Goal: Information Seeking & Learning: Learn about a topic

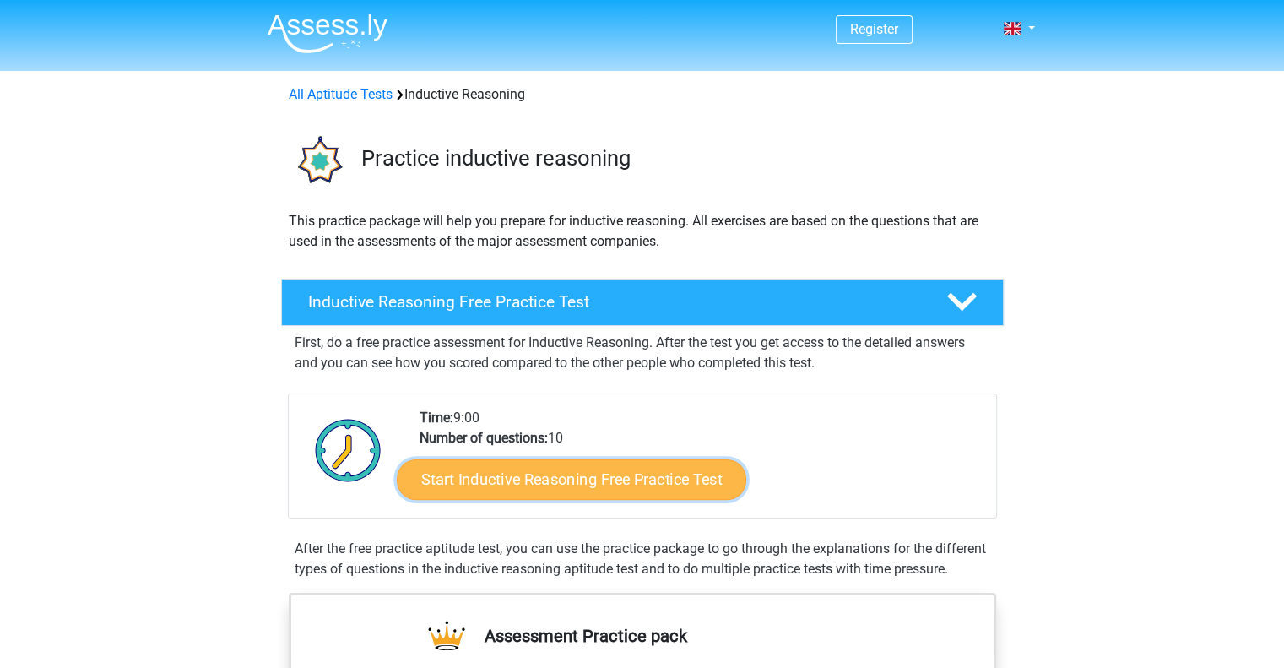
click at [662, 469] on link "Start Inductive Reasoning Free Practice Test" at bounding box center [572, 478] width 350 height 41
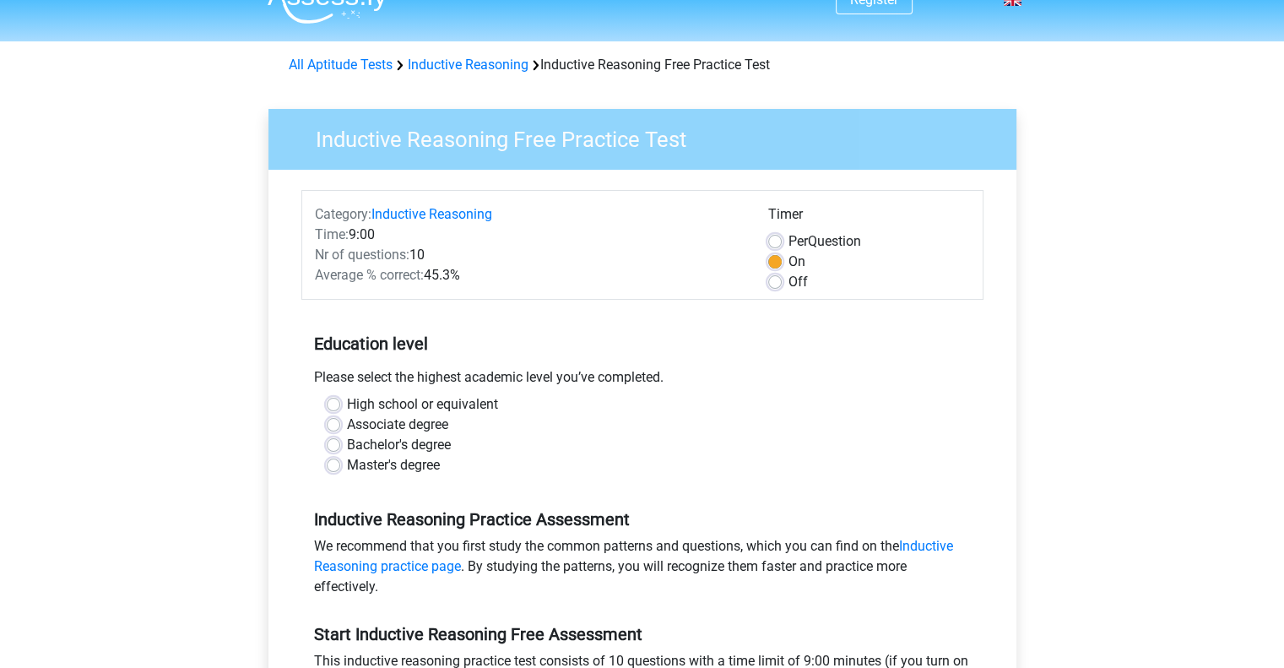
scroll to position [34, 0]
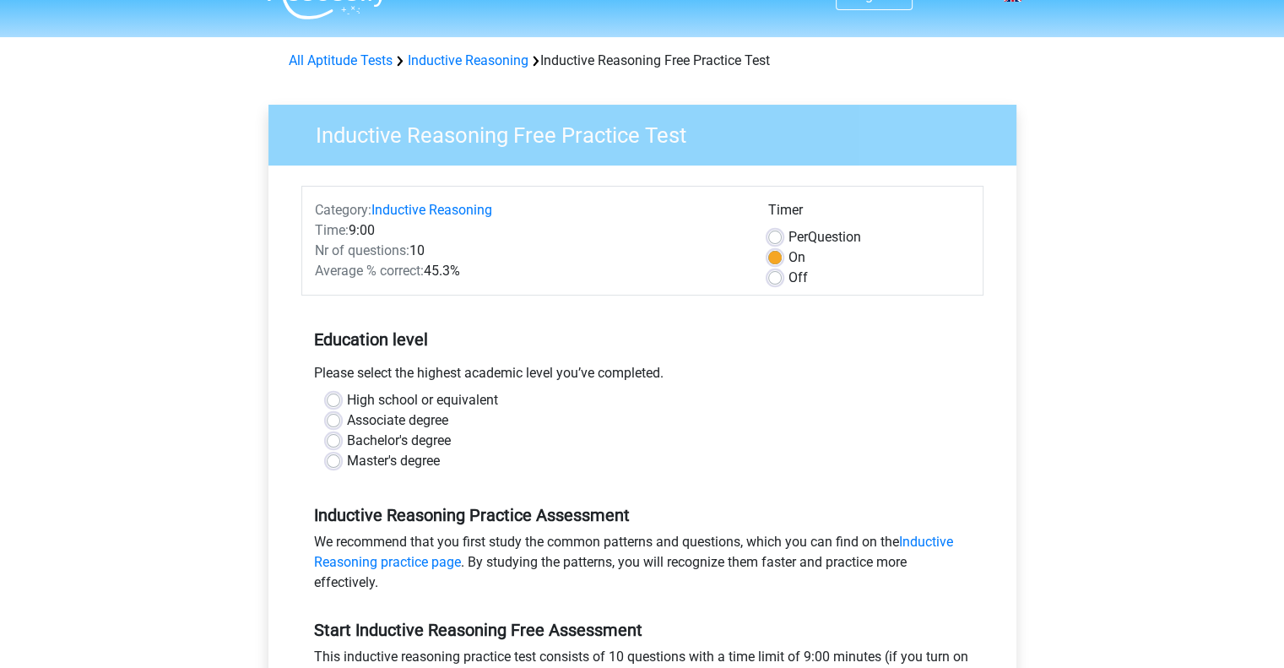
click at [347, 440] on label "Bachelor's degree" at bounding box center [399, 441] width 104 height 20
click at [333, 440] on input "Bachelor's degree" at bounding box center [334, 439] width 14 height 17
radio input "true"
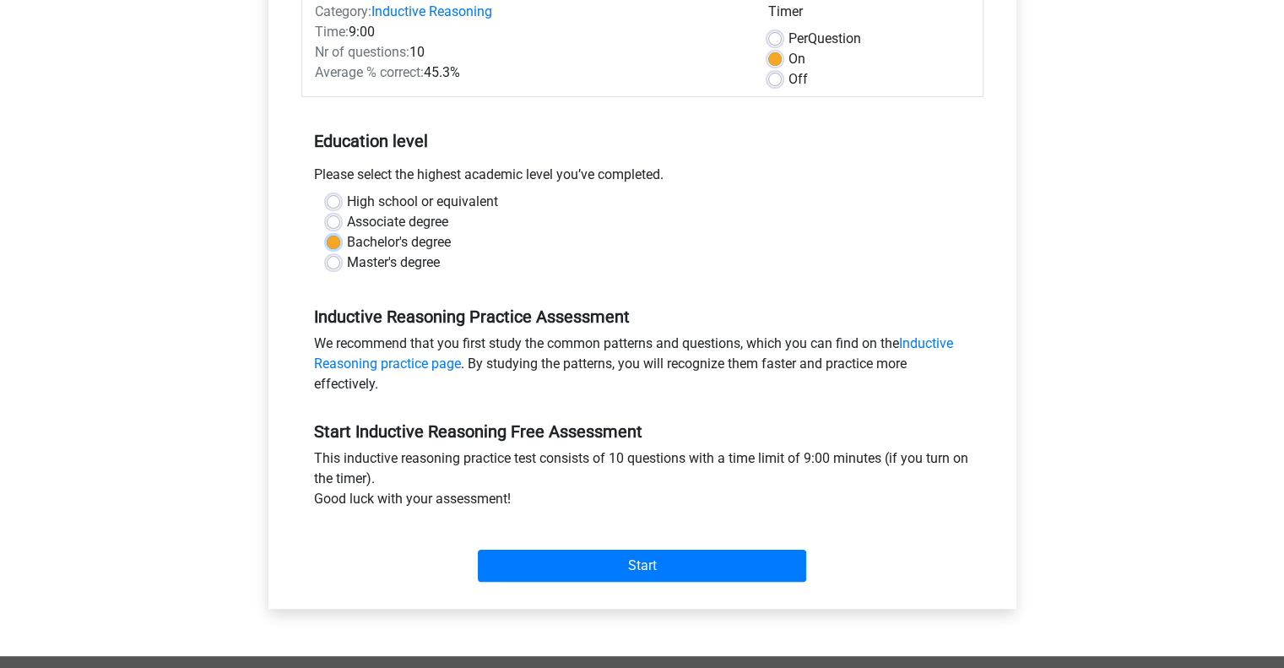
scroll to position [233, 0]
click at [573, 545] on div "Start" at bounding box center [642, 551] width 682 height 59
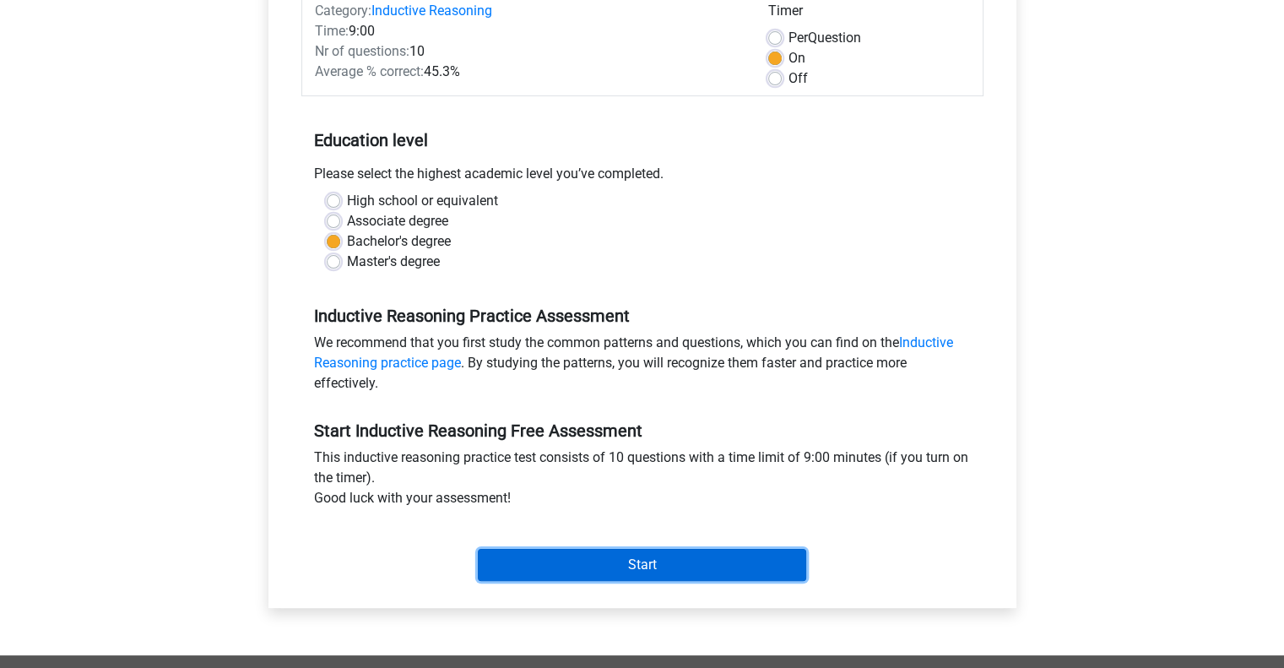
click at [574, 563] on input "Start" at bounding box center [642, 565] width 328 height 32
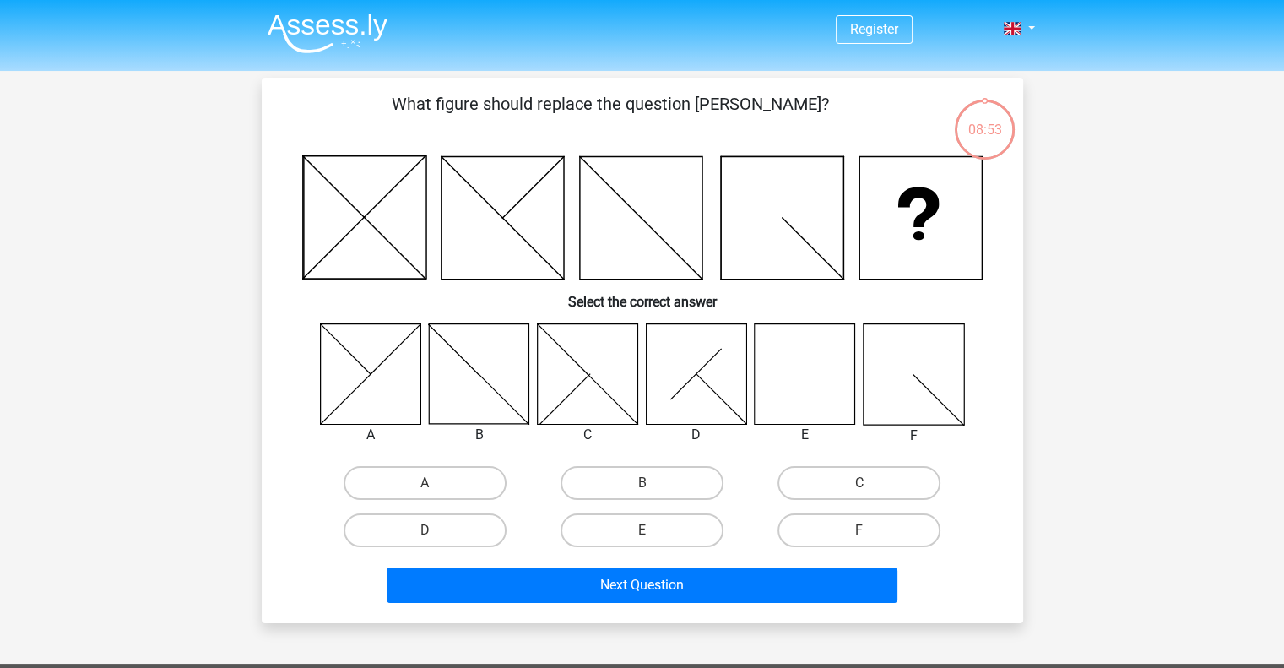
click at [807, 371] on icon at bounding box center [805, 373] width 100 height 100
click at [691, 531] on label "E" at bounding box center [642, 530] width 163 height 34
click at [653, 531] on input "E" at bounding box center [647, 535] width 11 height 11
radio input "true"
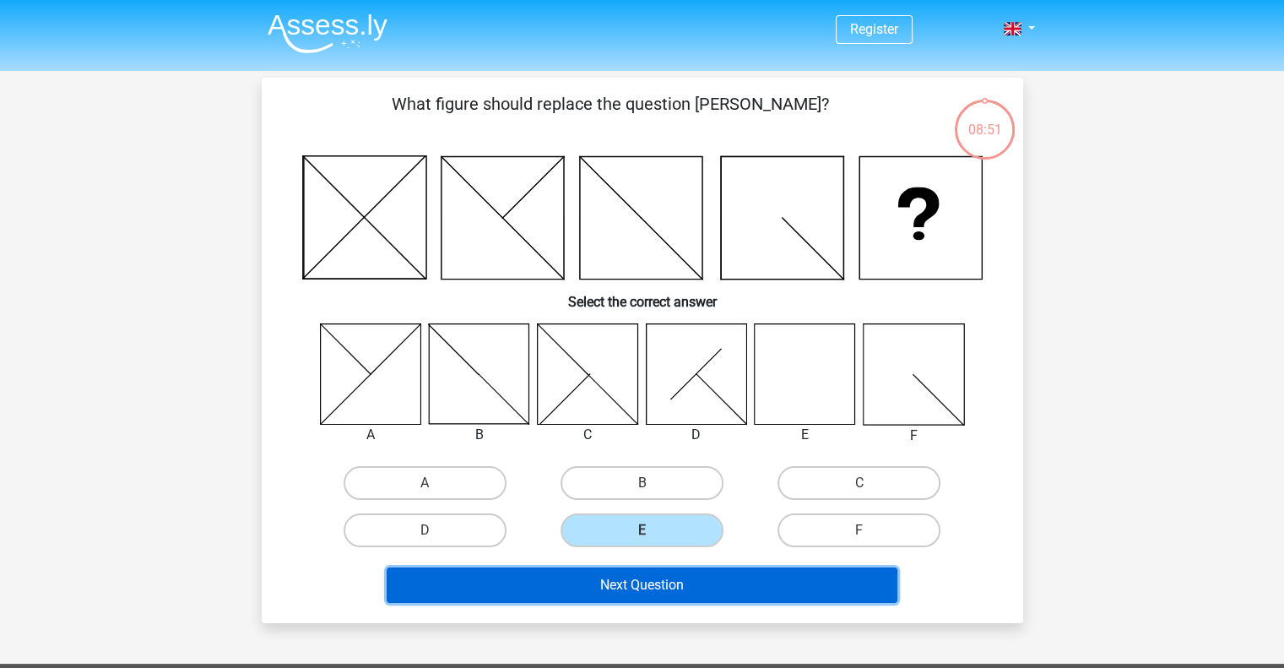
click at [701, 574] on button "Next Question" at bounding box center [642, 584] width 511 height 35
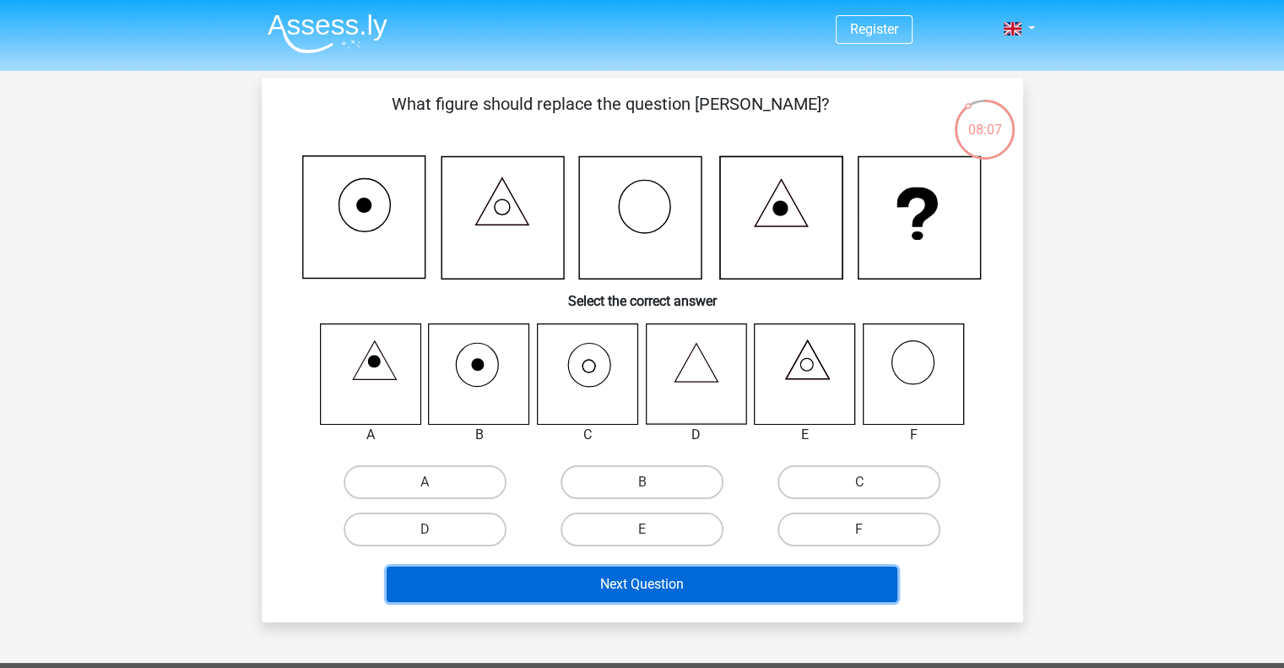
click at [671, 570] on button "Next Question" at bounding box center [642, 583] width 511 height 35
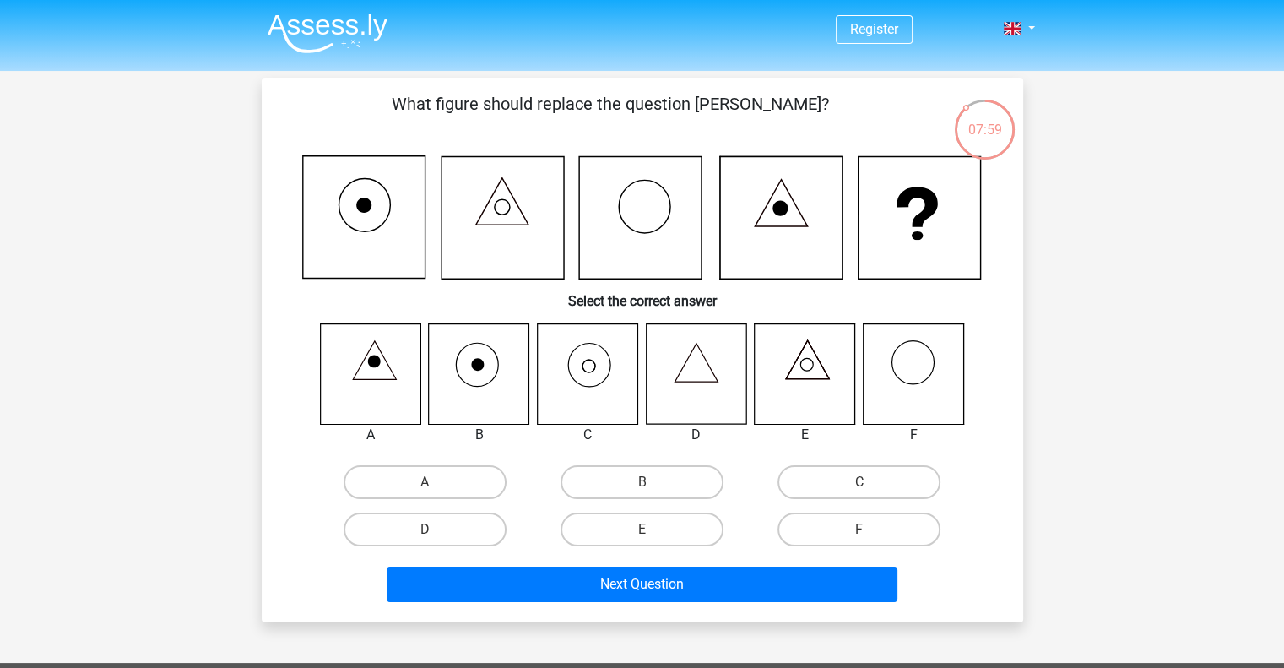
click at [599, 374] on icon at bounding box center [587, 373] width 100 height 100
click at [841, 480] on label "C" at bounding box center [859, 482] width 163 height 34
click at [859, 482] on input "C" at bounding box center [864, 487] width 11 height 11
radio input "true"
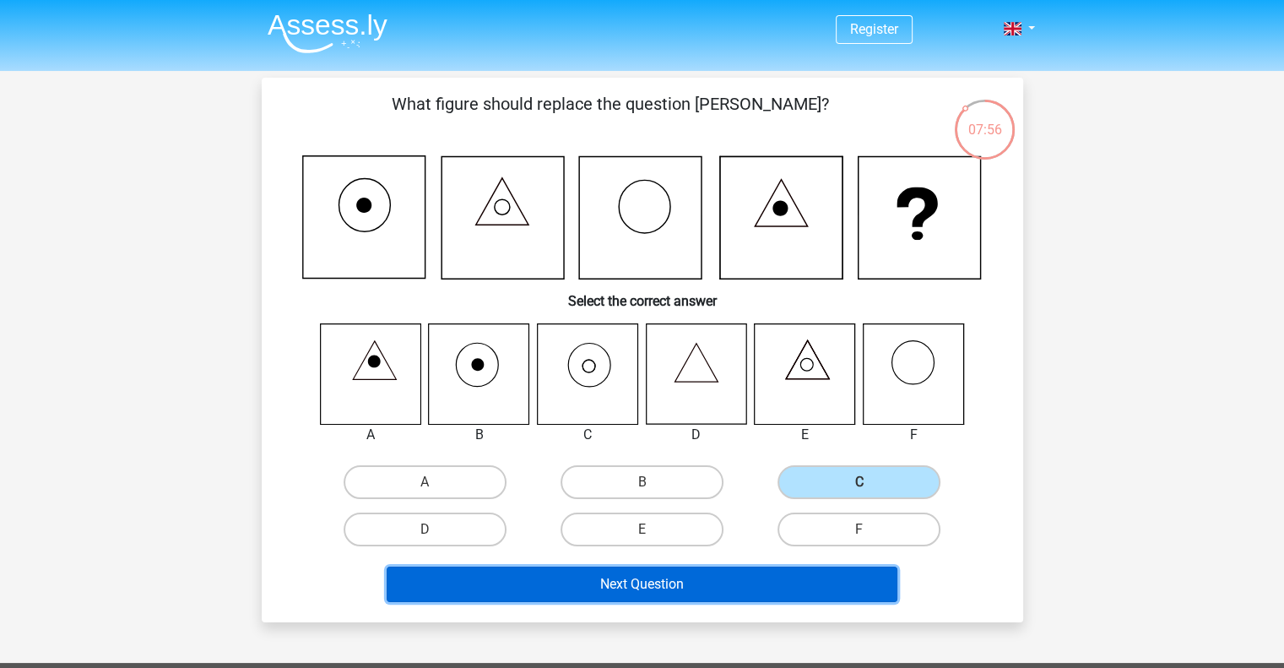
click at [780, 566] on button "Next Question" at bounding box center [642, 583] width 511 height 35
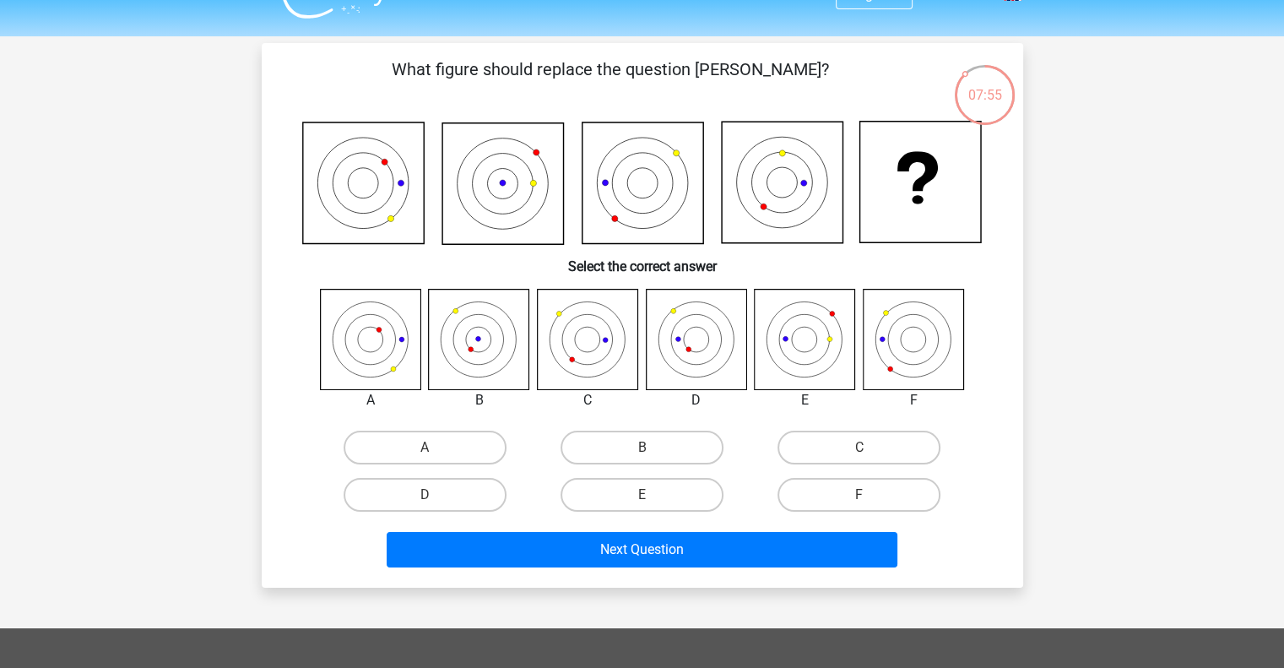
scroll to position [34, 0]
click at [648, 448] on input "B" at bounding box center [647, 453] width 11 height 11
radio input "true"
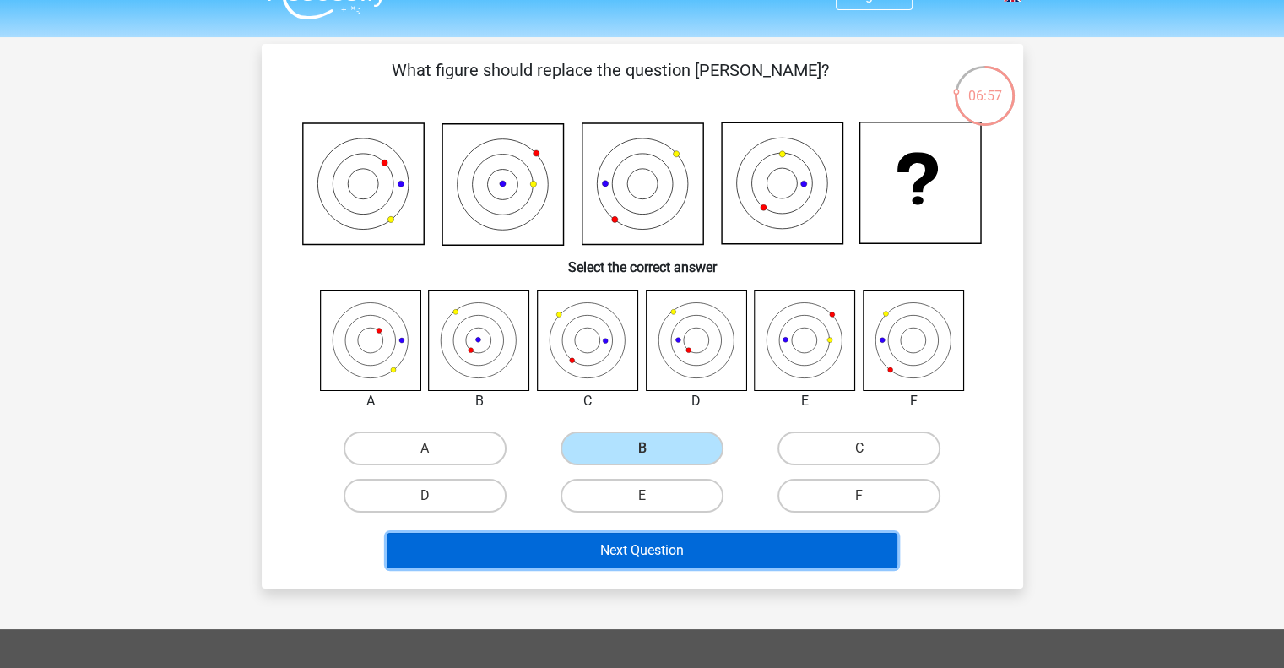
click at [665, 543] on button "Next Question" at bounding box center [642, 550] width 511 height 35
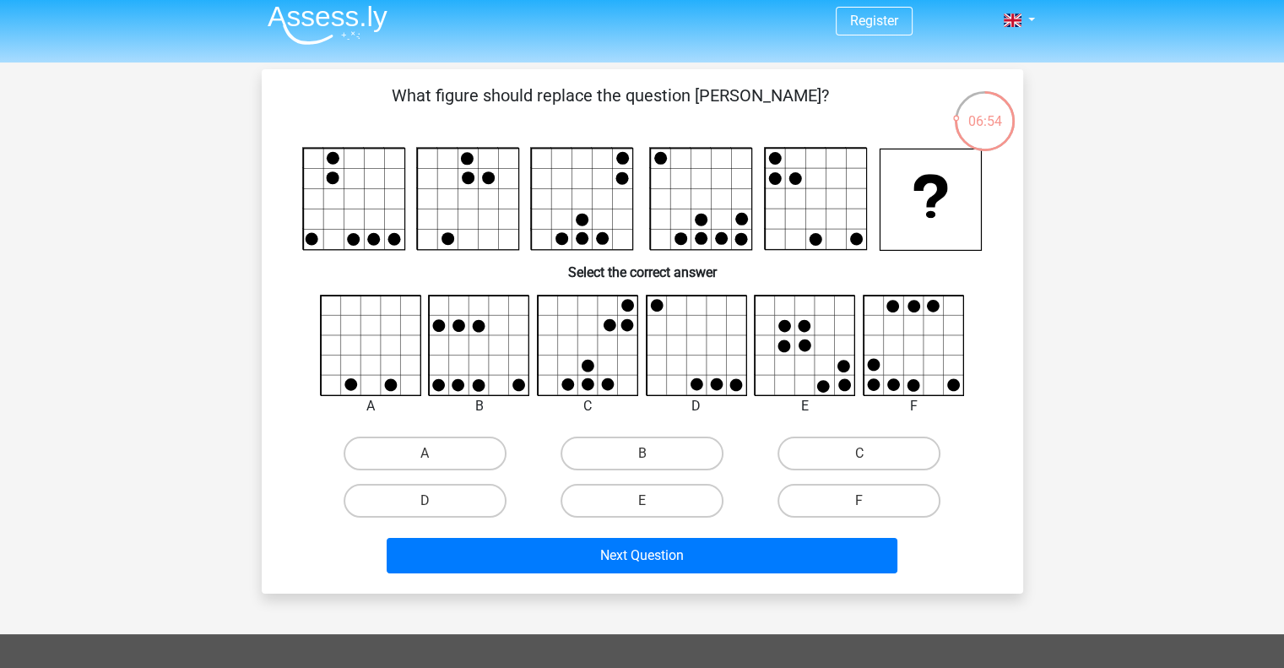
scroll to position [4, 0]
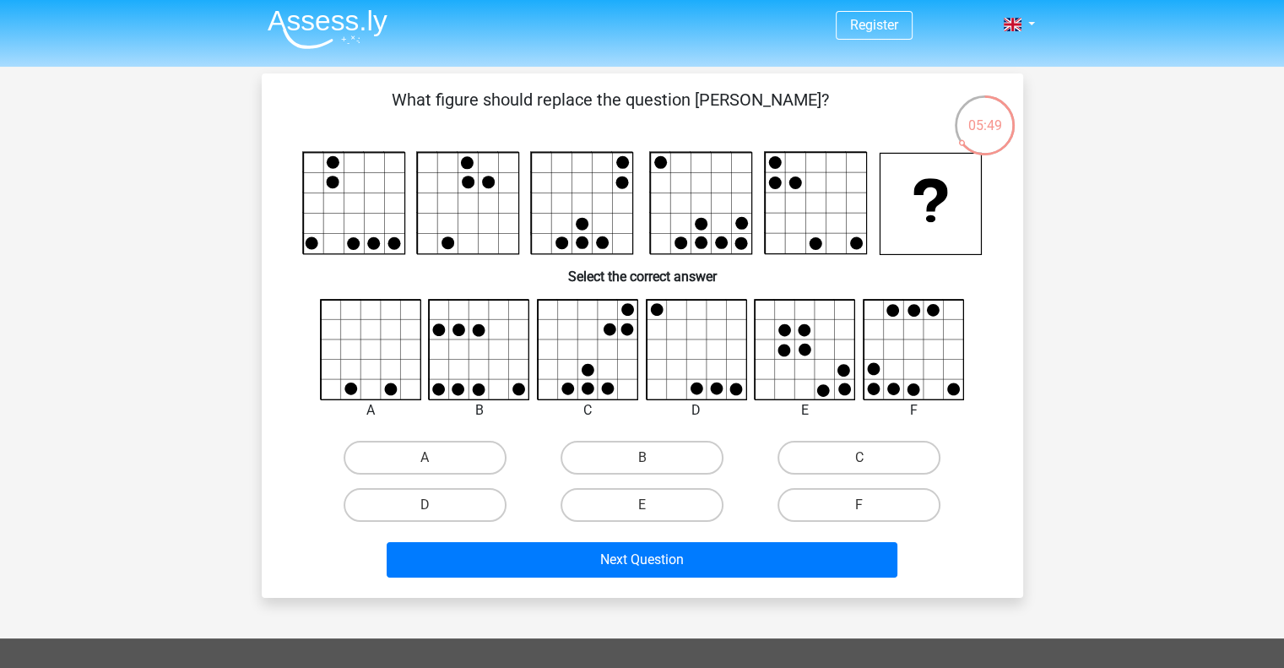
click at [423, 431] on div "A B" at bounding box center [642, 414] width 707 height 230
click at [426, 451] on label "A" at bounding box center [425, 458] width 163 height 34
click at [426, 458] on input "A" at bounding box center [430, 463] width 11 height 11
radio input "true"
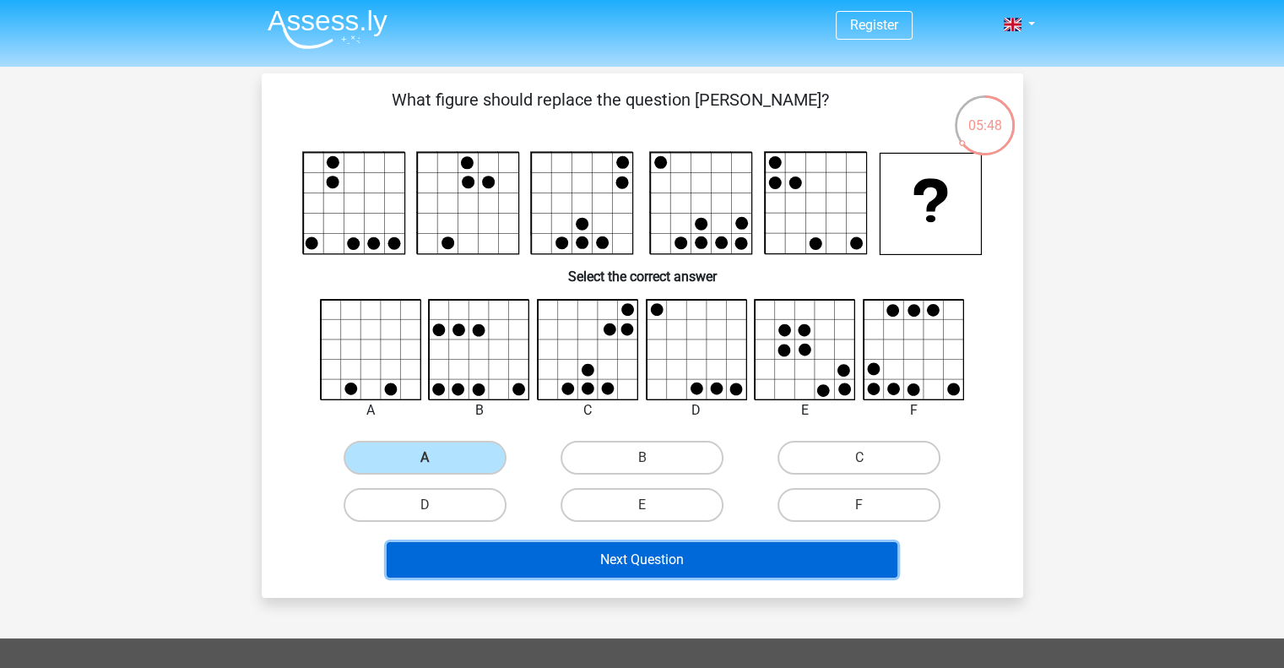
click at [594, 556] on button "Next Question" at bounding box center [642, 559] width 511 height 35
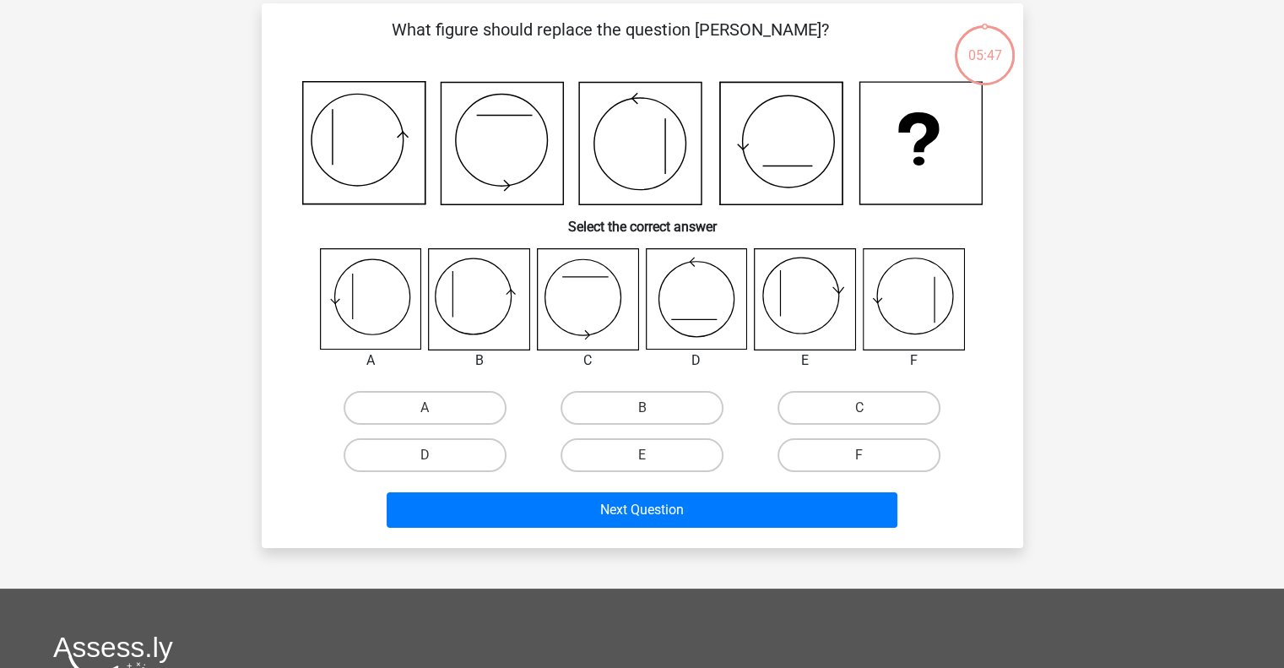
scroll to position [78, 0]
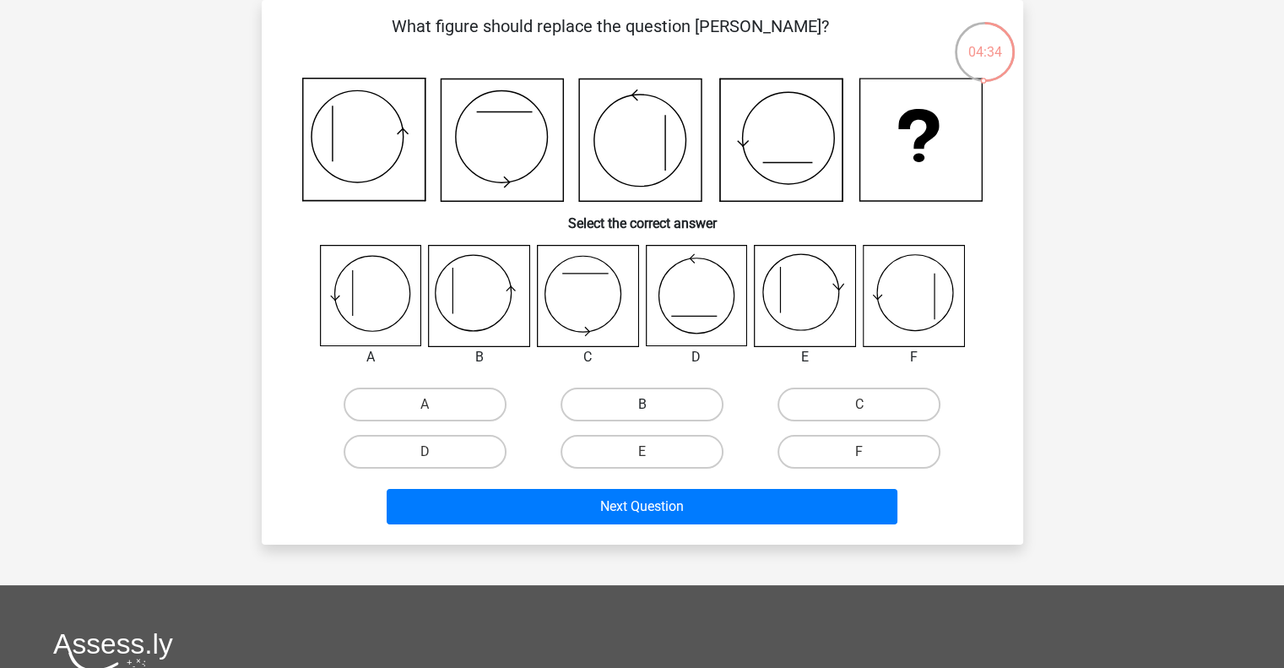
click at [663, 404] on label "B" at bounding box center [642, 404] width 163 height 34
click at [653, 404] on input "B" at bounding box center [647, 409] width 11 height 11
radio input "true"
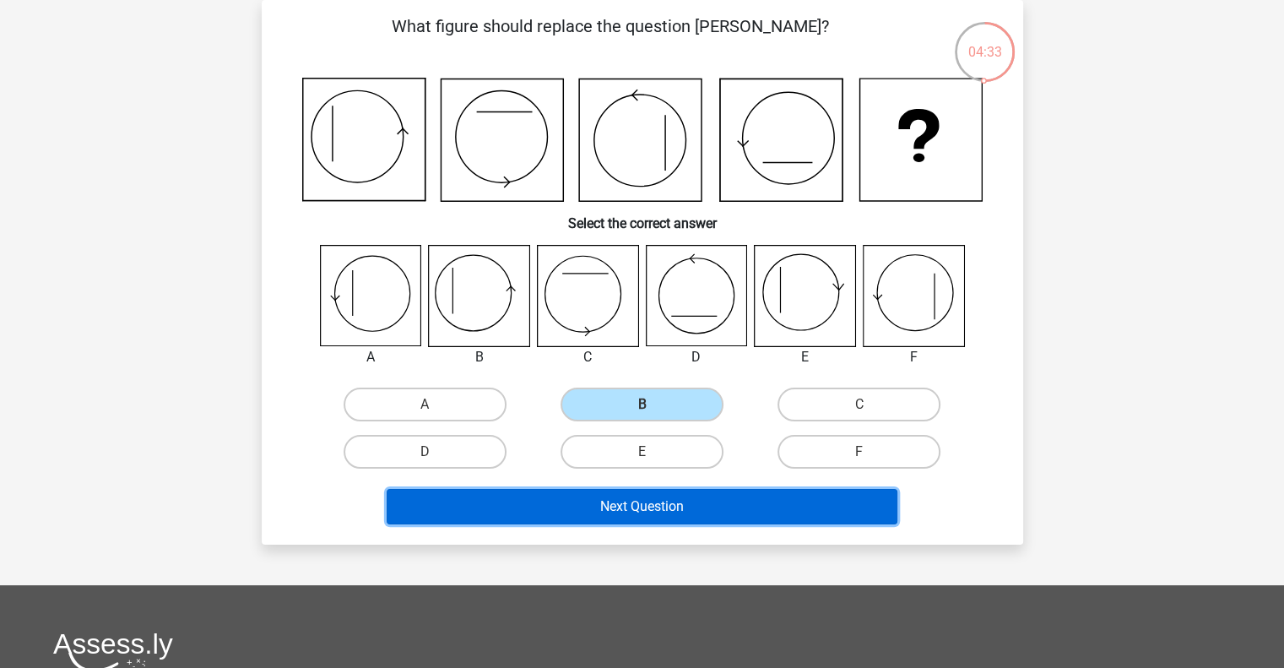
click at [689, 494] on button "Next Question" at bounding box center [642, 506] width 511 height 35
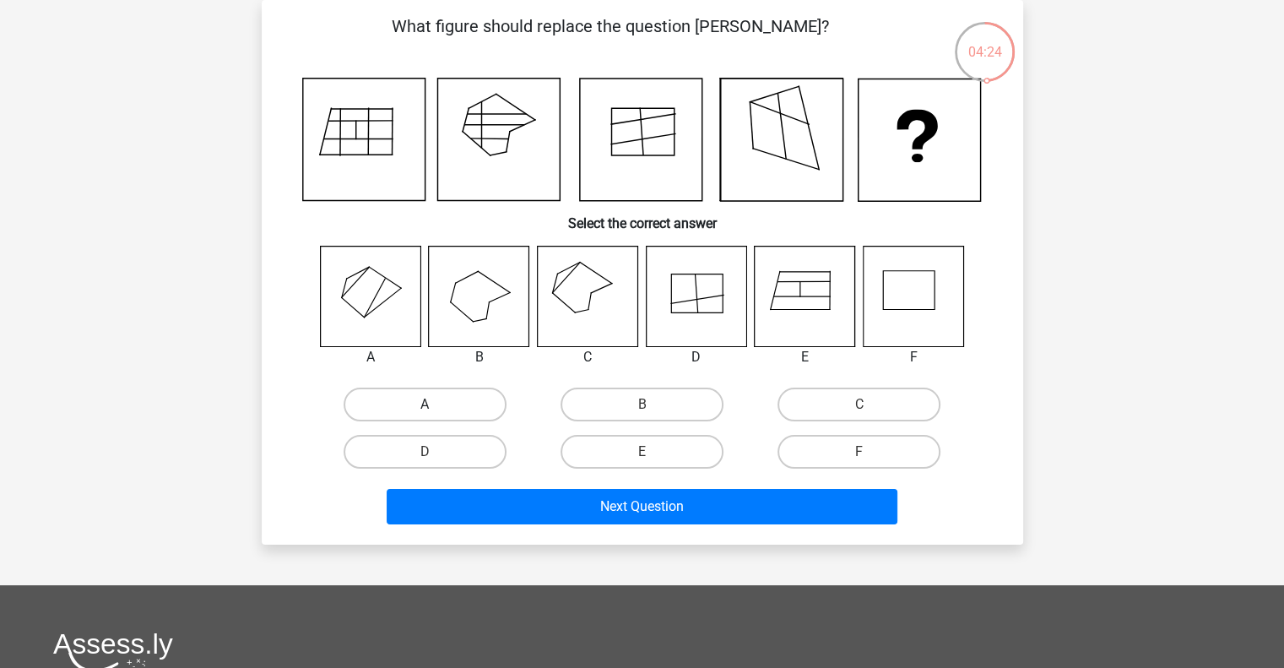
click at [451, 415] on label "A" at bounding box center [425, 404] width 163 height 34
click at [436, 415] on input "A" at bounding box center [430, 409] width 11 height 11
radio input "true"
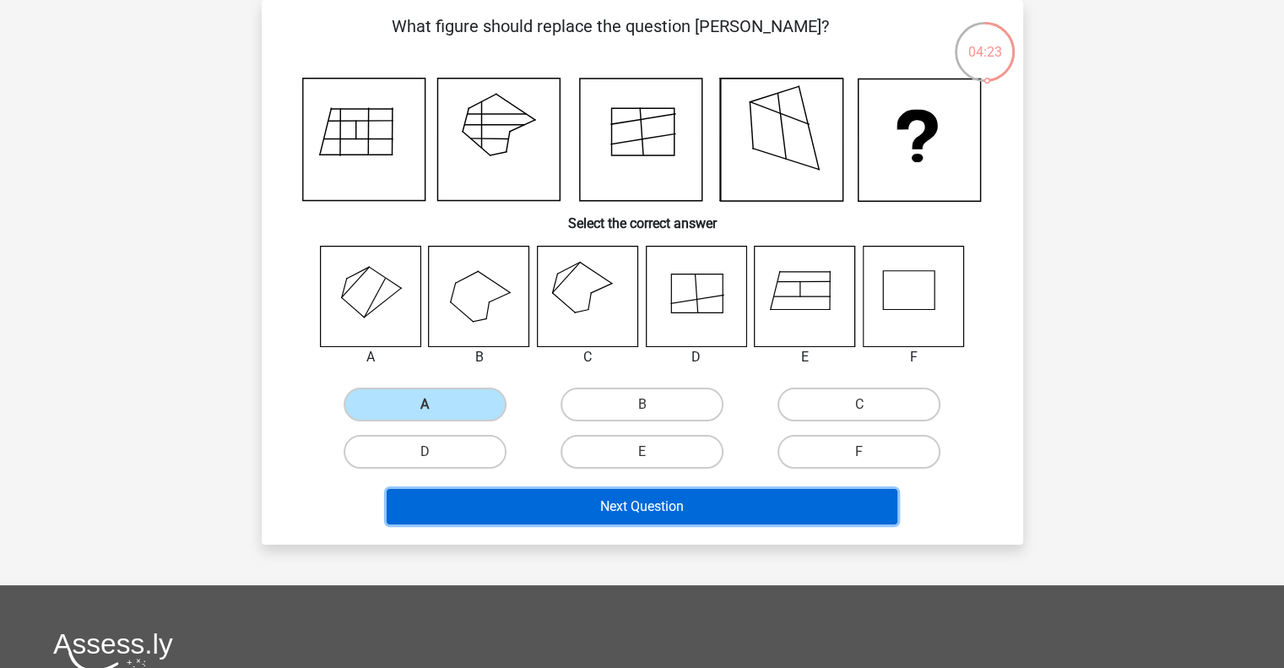
click at [547, 509] on button "Next Question" at bounding box center [642, 506] width 511 height 35
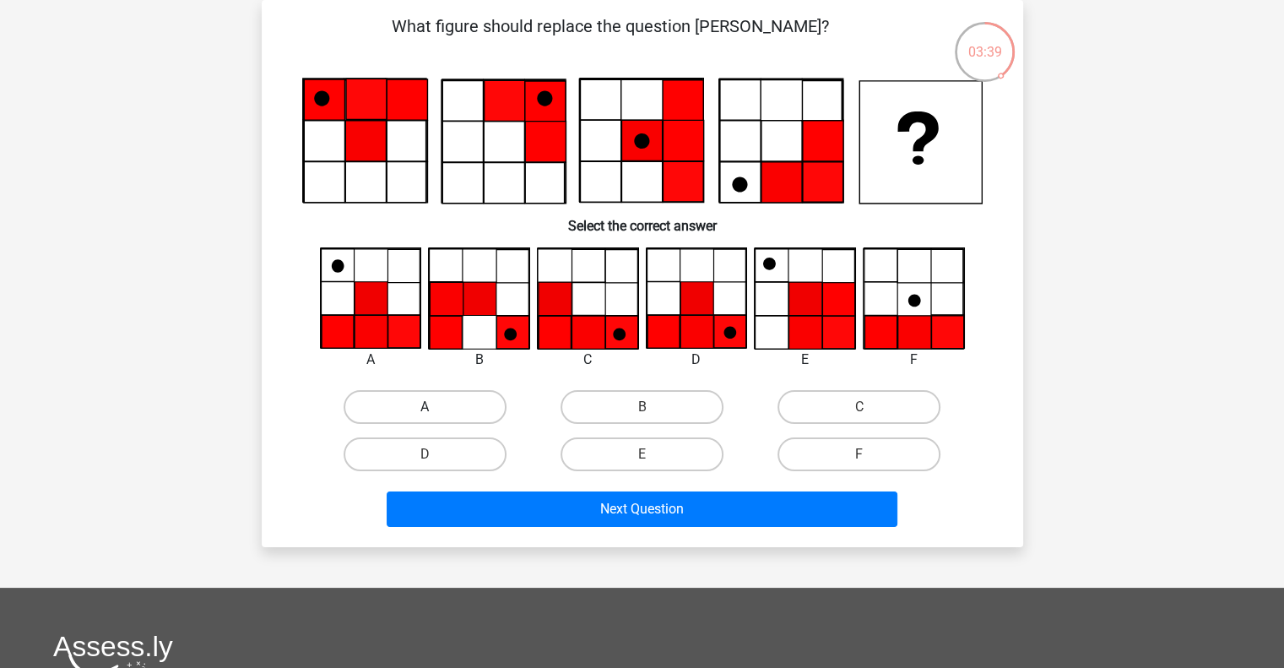
click at [386, 398] on label "A" at bounding box center [425, 407] width 163 height 34
click at [425, 407] on input "A" at bounding box center [430, 412] width 11 height 11
radio input "true"
click at [553, 544] on div "What figure should replace the question [PERSON_NAME]?" at bounding box center [642, 273] width 761 height 547
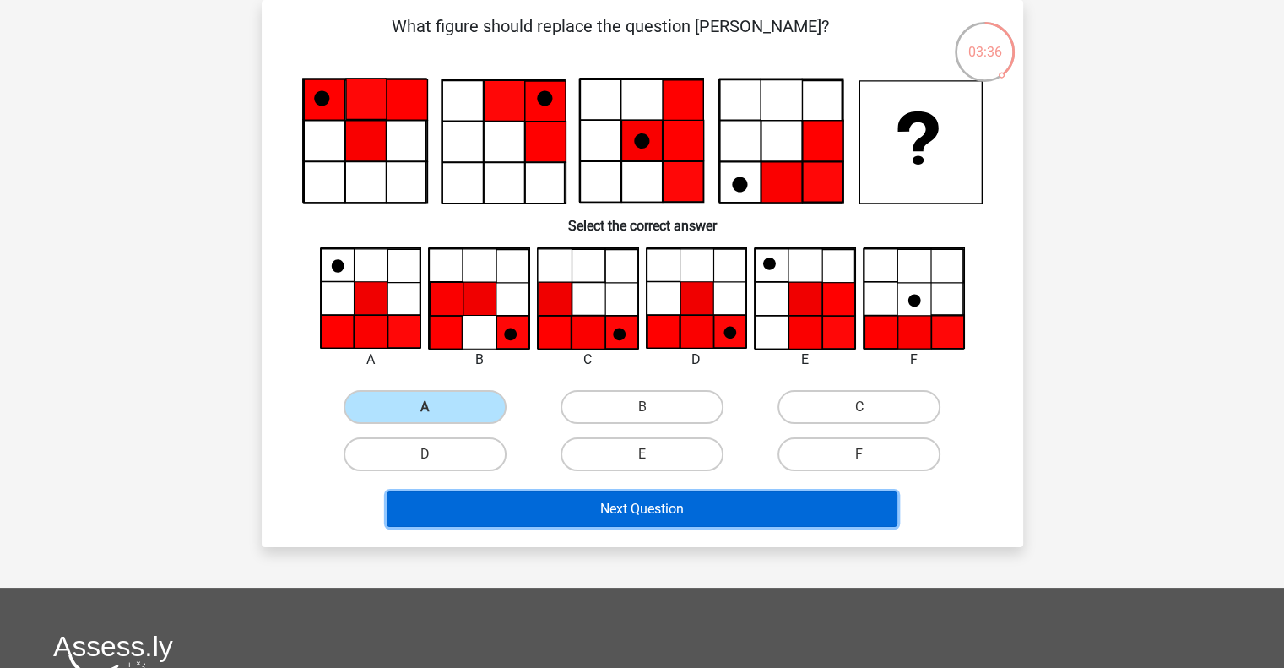
click at [545, 506] on button "Next Question" at bounding box center [642, 508] width 511 height 35
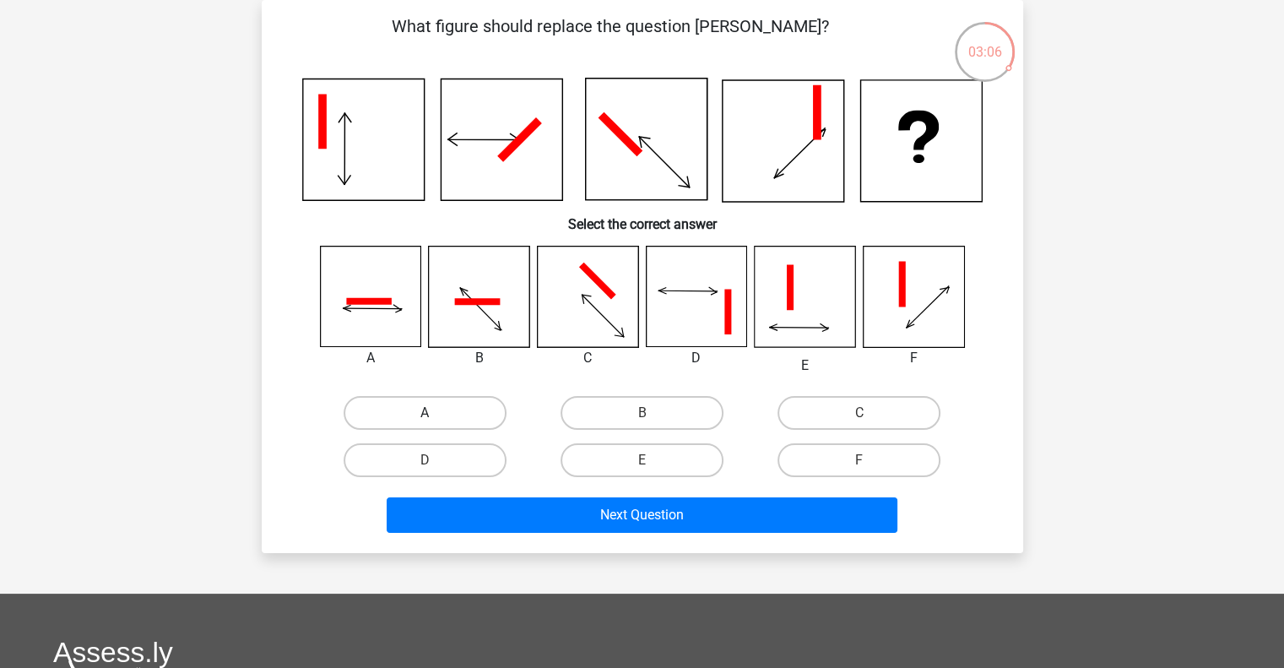
click at [440, 418] on label "A" at bounding box center [425, 413] width 163 height 34
click at [436, 418] on input "A" at bounding box center [430, 418] width 11 height 11
radio input "true"
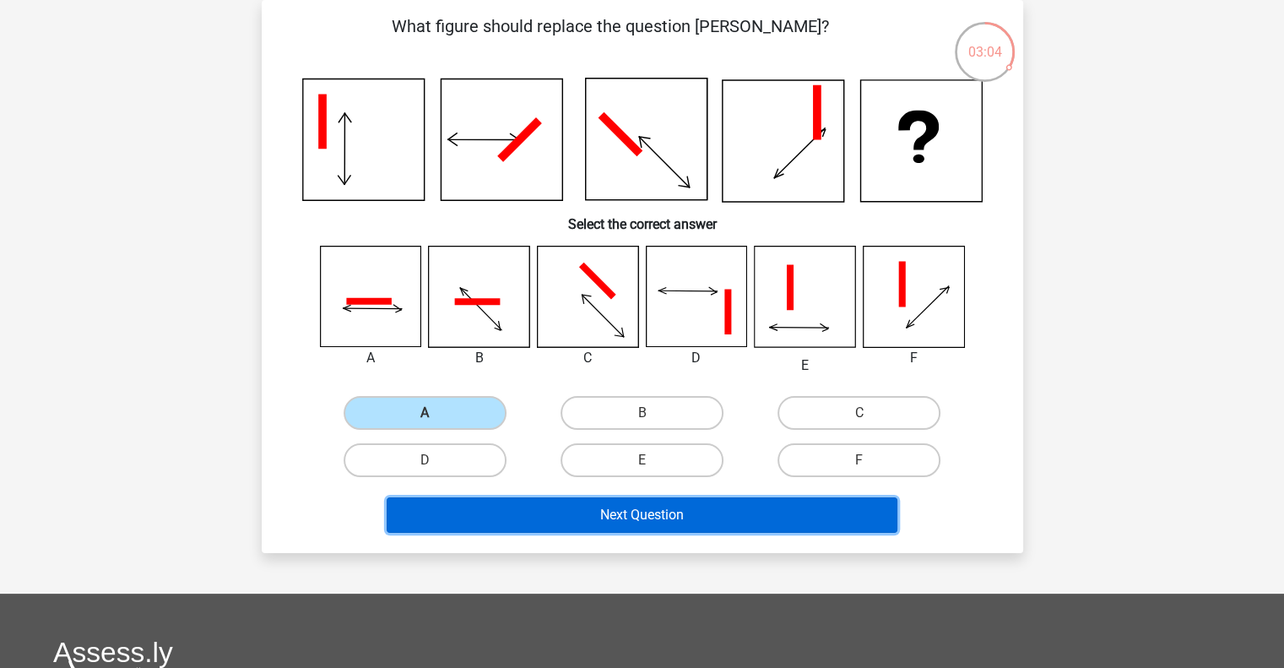
click at [501, 500] on button "Next Question" at bounding box center [642, 514] width 511 height 35
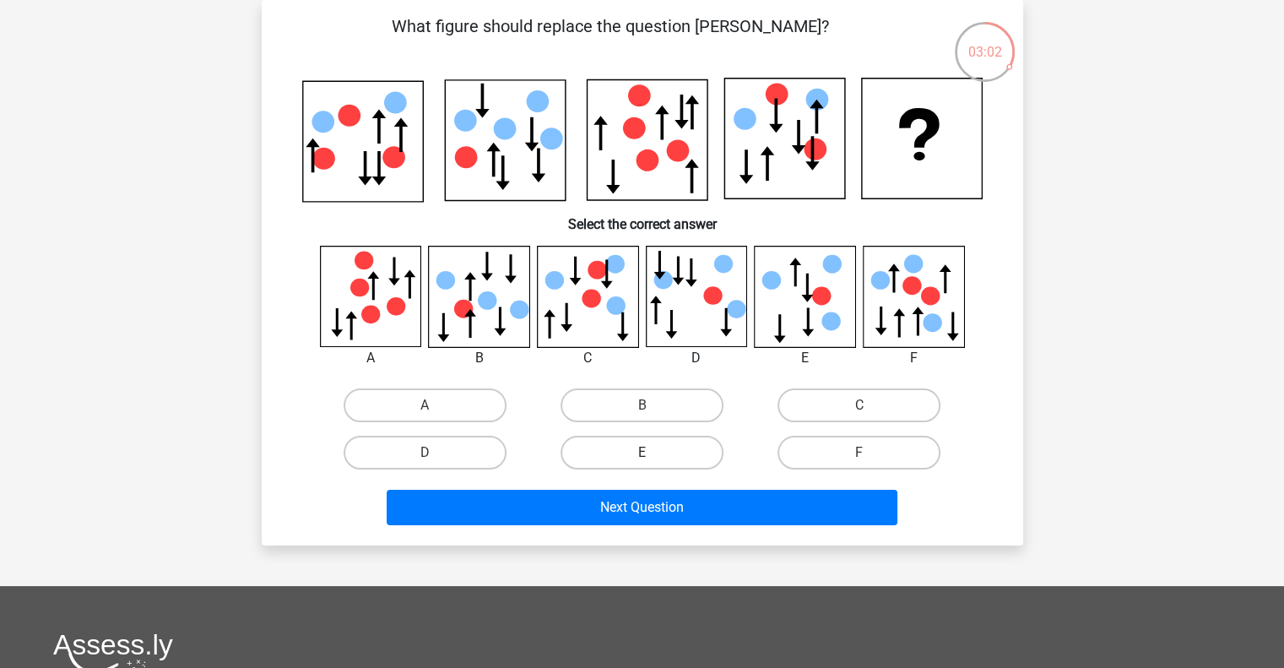
click at [604, 442] on label "E" at bounding box center [642, 453] width 163 height 34
click at [642, 452] on input "E" at bounding box center [647, 457] width 11 height 11
radio input "true"
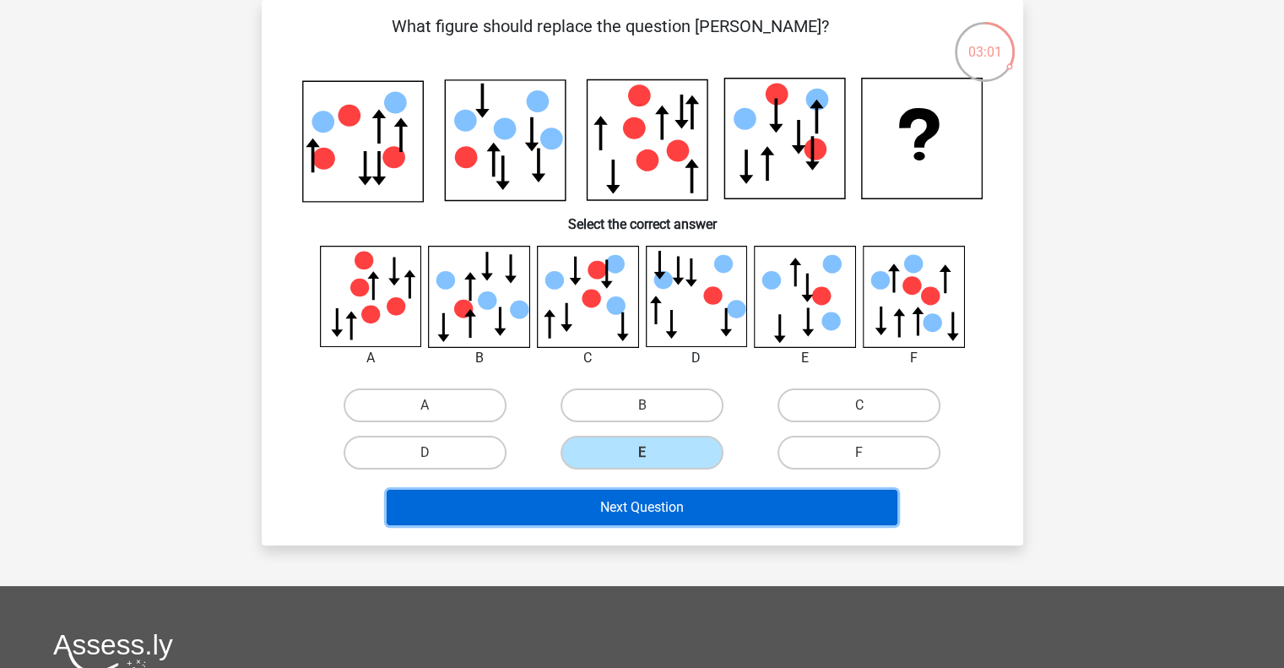
click at [620, 511] on button "Next Question" at bounding box center [642, 507] width 511 height 35
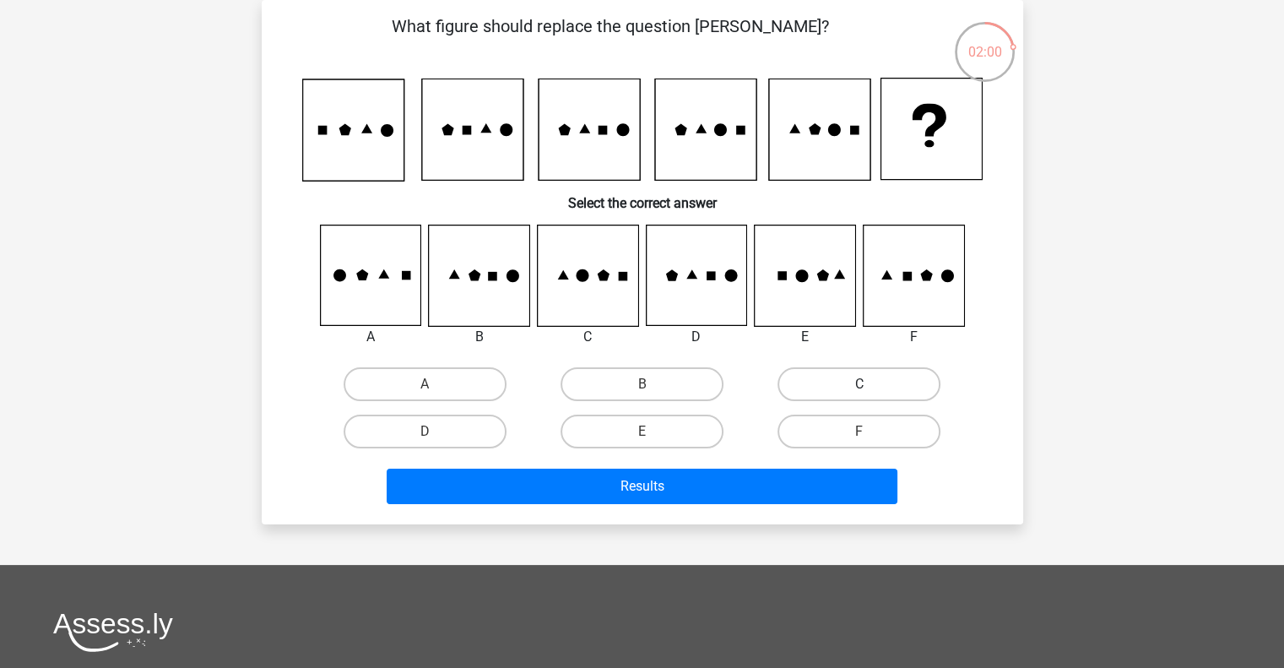
click at [849, 387] on label "C" at bounding box center [859, 384] width 163 height 34
click at [859, 387] on input "C" at bounding box center [864, 389] width 11 height 11
radio input "true"
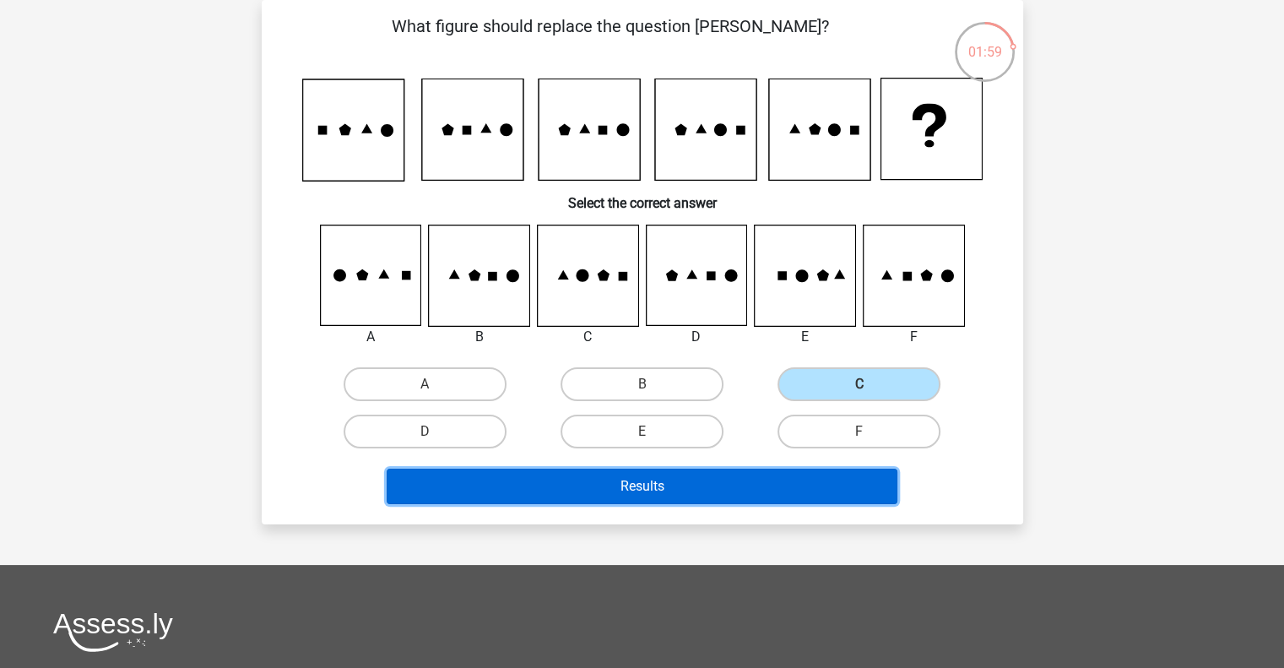
click at [760, 475] on button "Results" at bounding box center [642, 486] width 511 height 35
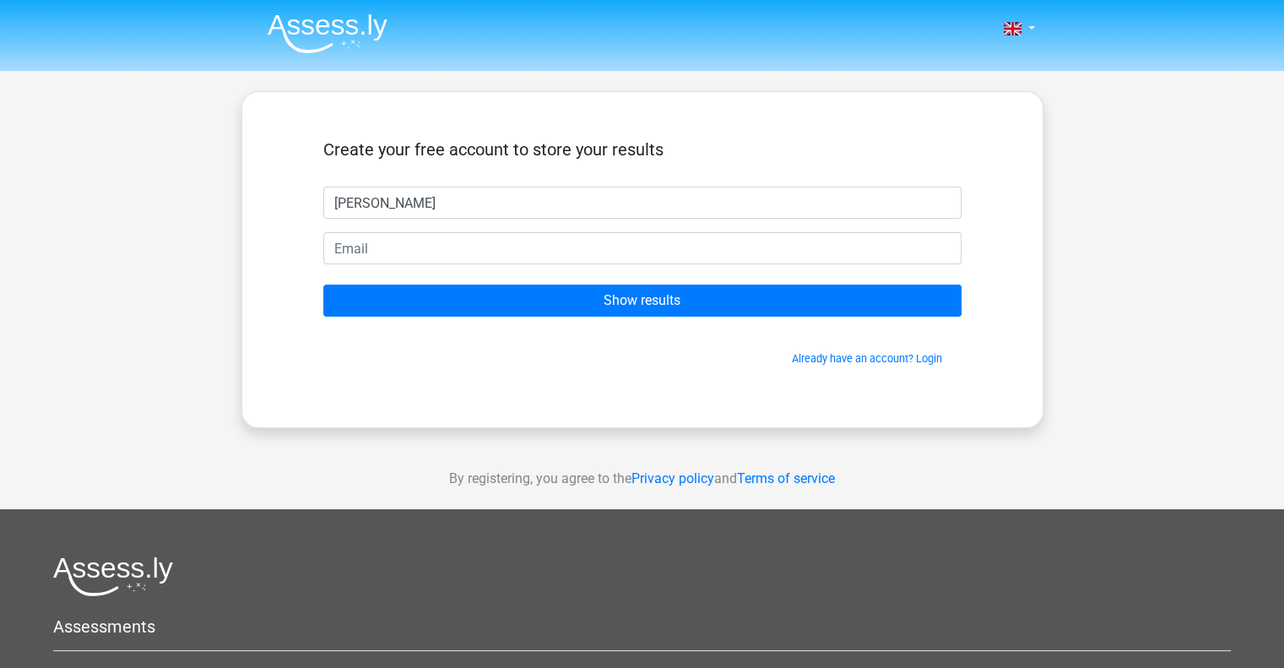
type input "linda"
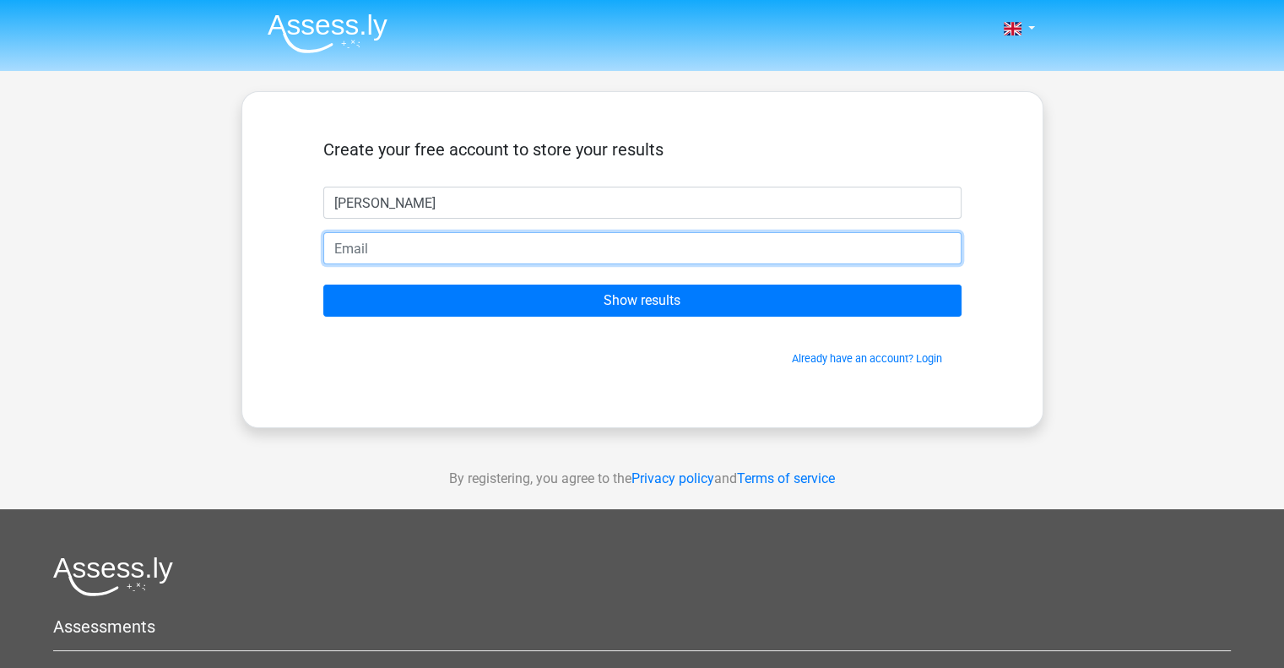
click at [588, 242] on input "email" at bounding box center [642, 248] width 638 height 32
type input "linda.hasanaj@student.uni-pr.edu"
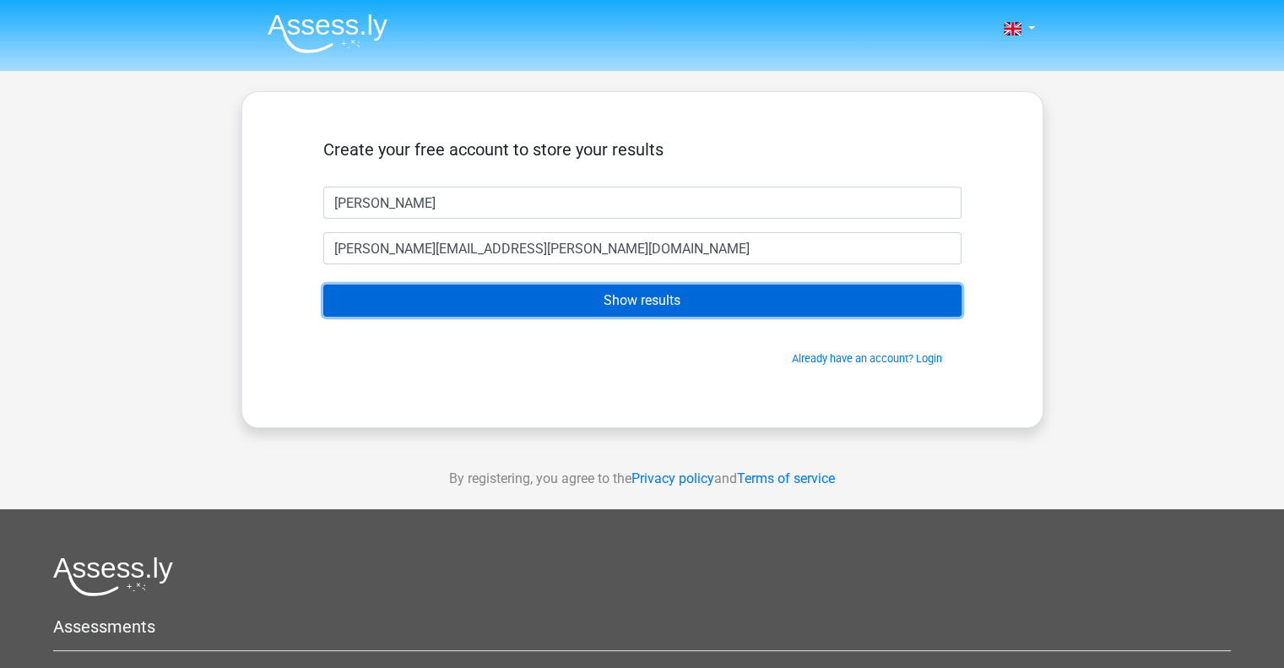
click at [608, 311] on input "Show results" at bounding box center [642, 300] width 638 height 32
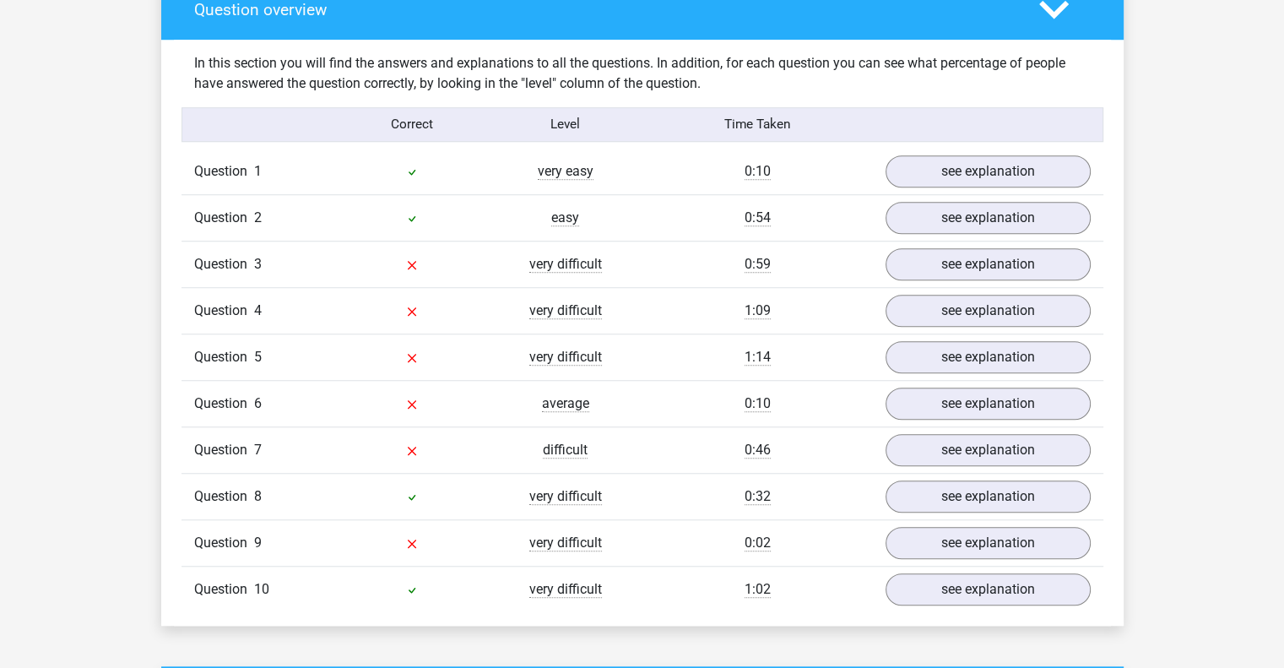
scroll to position [1276, 0]
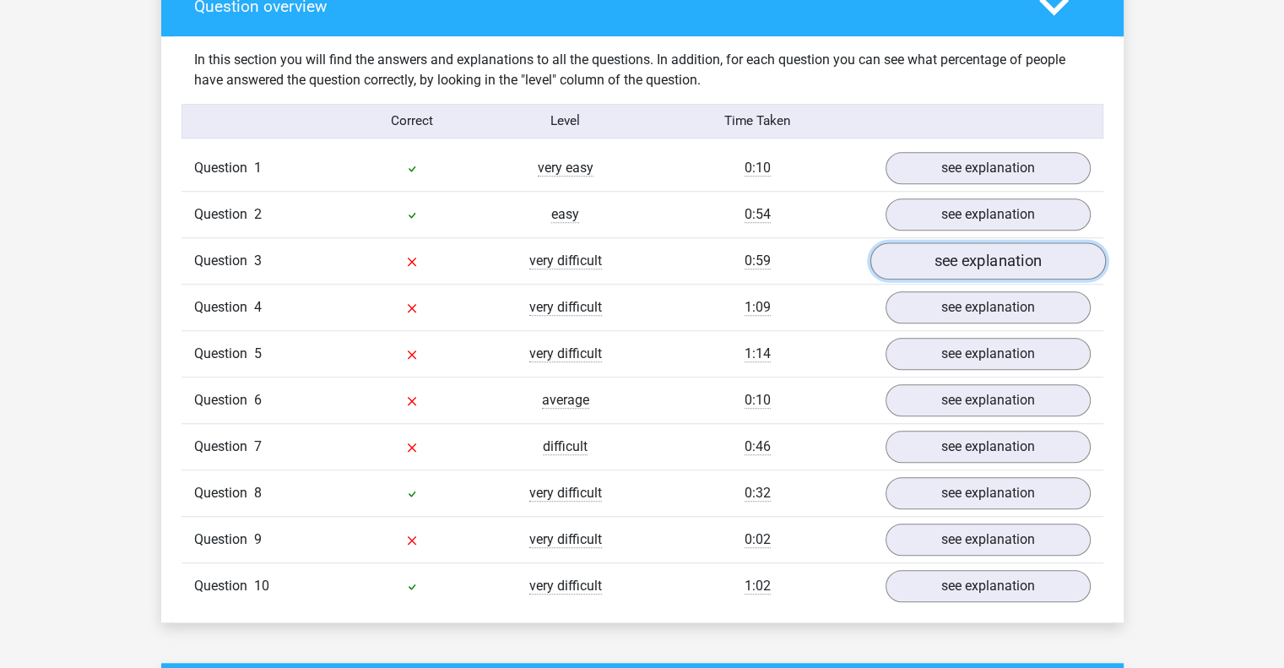
click at [973, 261] on link "see explanation" at bounding box center [988, 260] width 236 height 37
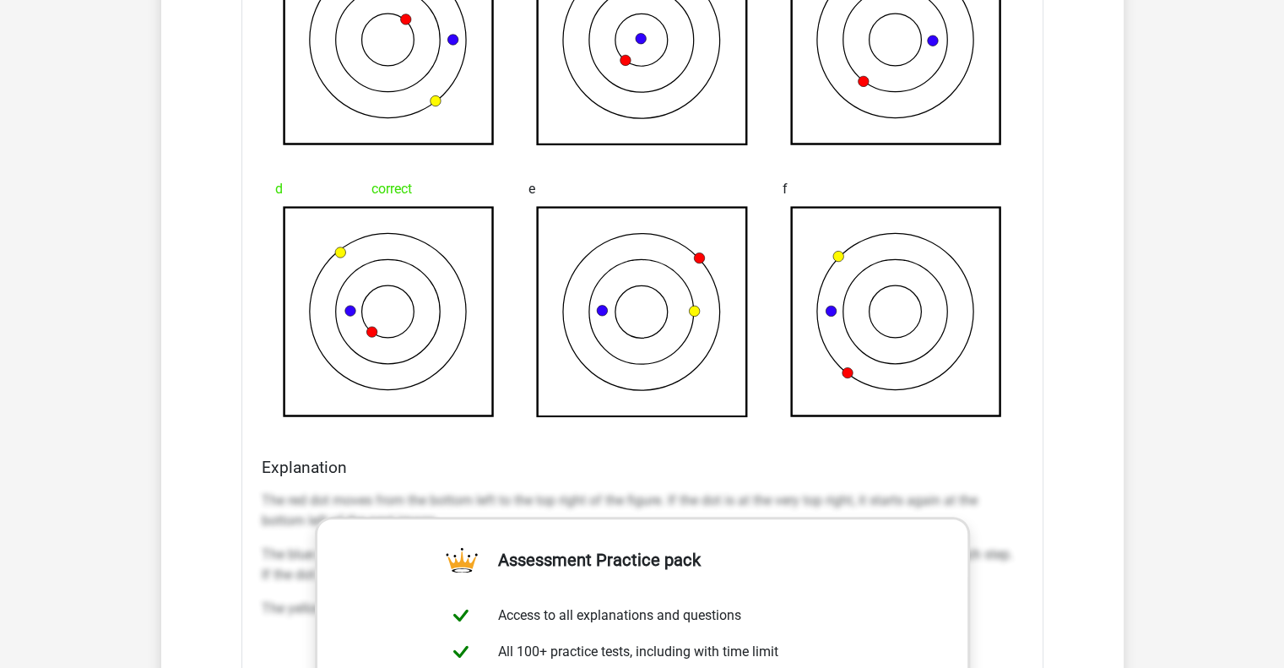
scroll to position [1823, 0]
